Goal: Task Accomplishment & Management: Manage account settings

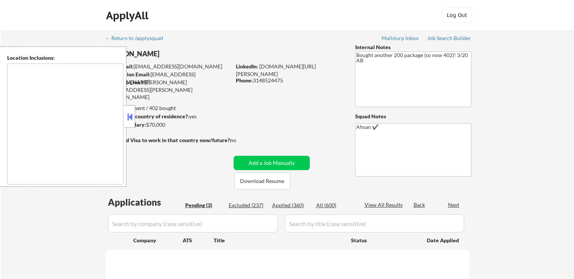
type textarea "[GEOGRAPHIC_DATA], [GEOGRAPHIC_DATA] [GEOGRAPHIC_DATA], [GEOGRAPHIC_DATA] [GEOG…"
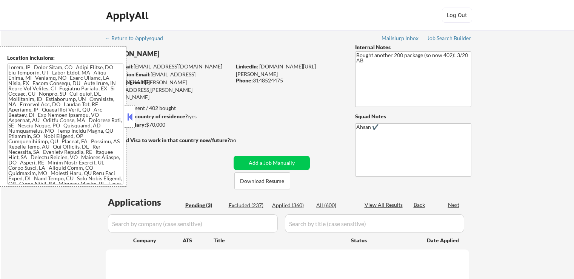
select select ""pending""
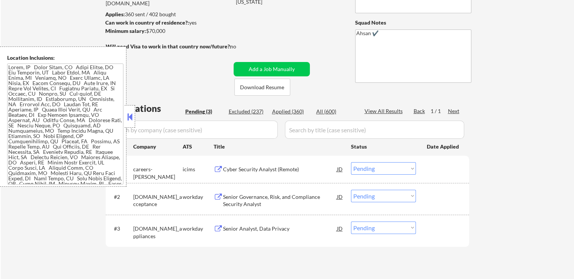
scroll to position [113, 0]
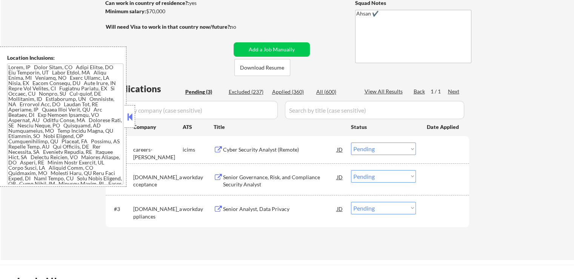
drag, startPoint x: 135, startPoint y: 116, endPoint x: 131, endPoint y: 6, distance: 109.9
click at [135, 116] on div at bounding box center [130, 116] width 11 height 23
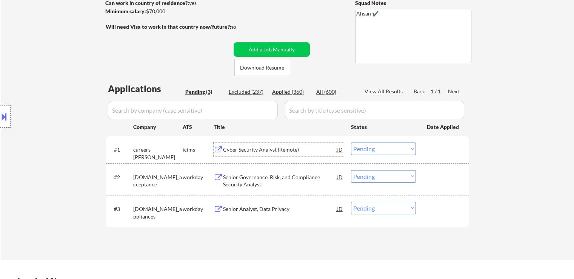
click at [242, 149] on div "Cyber Security Analyst (Remote)" at bounding box center [280, 150] width 114 height 8
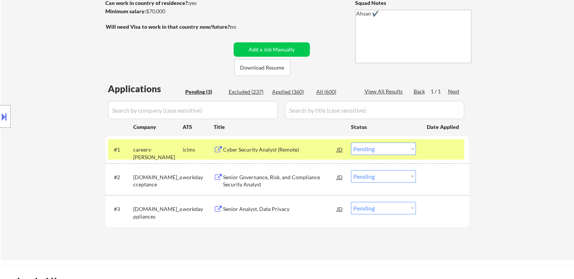
drag, startPoint x: 247, startPoint y: 171, endPoint x: 252, endPoint y: 226, distance: 55.0
click at [247, 171] on div "Senior Governance, Risk, and Compliance Security Analyst" at bounding box center [280, 179] width 114 height 18
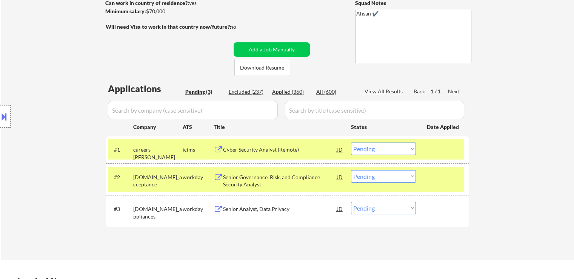
click at [248, 216] on div "#3 [DOMAIN_NAME]_appliances workday Senior Analyst, Data Privacy JD Choose an o…" at bounding box center [286, 210] width 356 height 25
drag, startPoint x: 274, startPoint y: 212, endPoint x: 307, endPoint y: 236, distance: 40.8
click at [274, 209] on div "Senior Analyst, Data Privacy" at bounding box center [280, 209] width 114 height 8
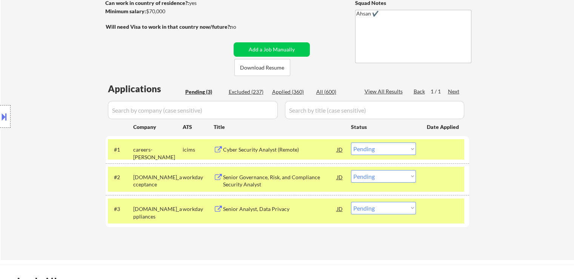
click at [62, 83] on div "Location Inclusions:" at bounding box center [67, 116] width 135 height 140
click at [2, 98] on div "Location Inclusions:" at bounding box center [67, 116] width 135 height 140
click at [3, 118] on button at bounding box center [4, 116] width 8 height 12
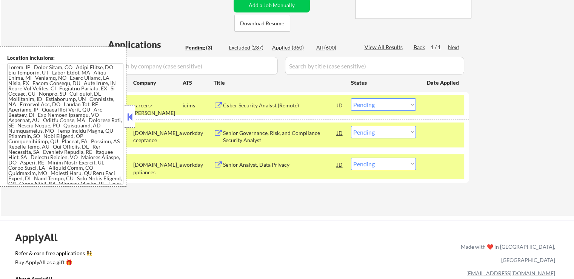
scroll to position [151, 0]
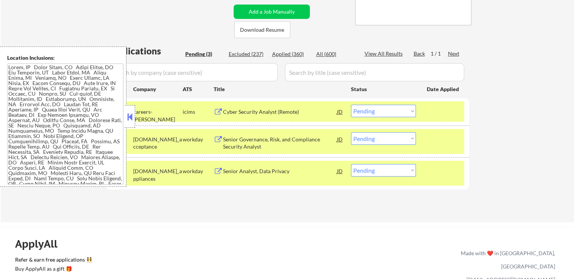
click at [39, 131] on textarea at bounding box center [65, 123] width 116 height 121
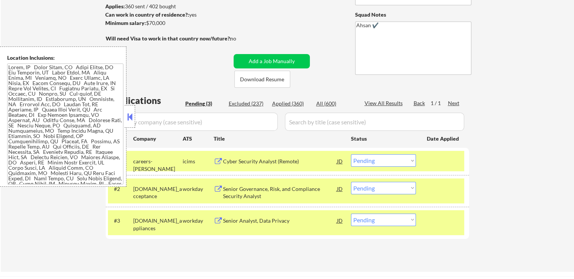
scroll to position [75, 0]
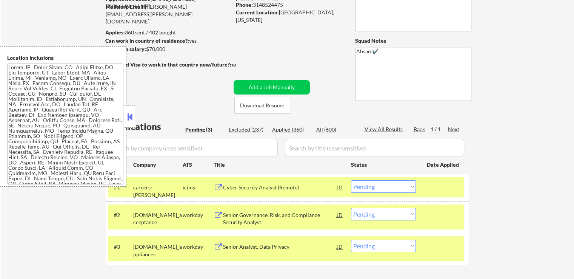
drag, startPoint x: 130, startPoint y: 115, endPoint x: 131, endPoint y: 125, distance: 9.8
click at [130, 115] on button at bounding box center [130, 116] width 8 height 11
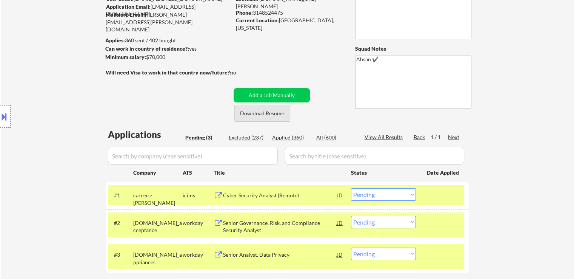
scroll to position [0, 0]
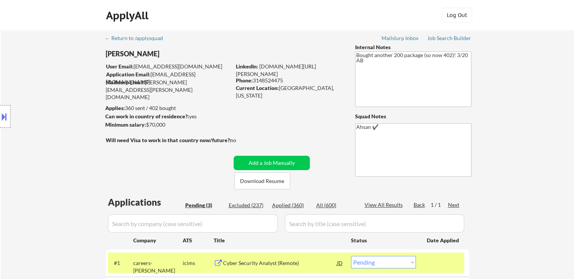
drag, startPoint x: 149, startPoint y: 162, endPoint x: 311, endPoint y: 120, distance: 166.7
click at [154, 160] on div "← Return to /applysquad Mailslurp Inbox Job Search Builder [PERSON_NAME] User E…" at bounding box center [287, 198] width 377 height 337
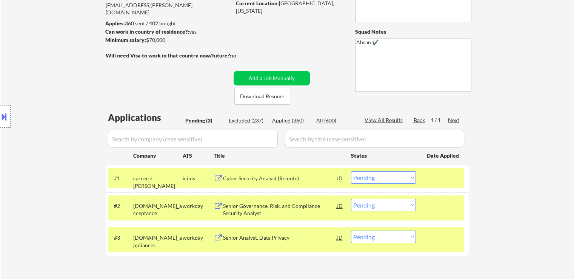
scroll to position [113, 0]
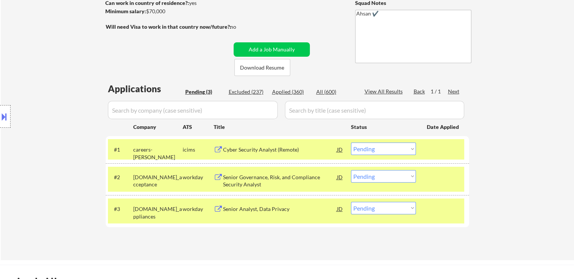
click at [406, 179] on select "Choose an option... Pending Applied Excluded (Questions) Excluded (Expired) Exc…" at bounding box center [383, 176] width 65 height 12
click at [351, 170] on select "Choose an option... Pending Applied Excluded (Questions) Excluded (Expired) Exc…" at bounding box center [383, 176] width 65 height 12
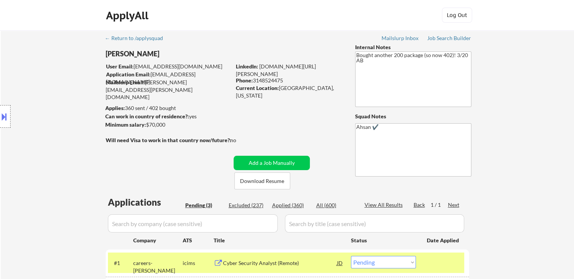
select select ""pending""
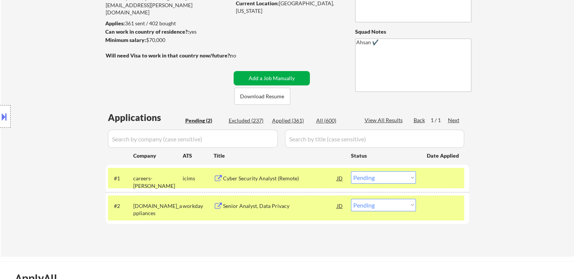
scroll to position [113, 0]
